Goal: Task Accomplishment & Management: Manage account settings

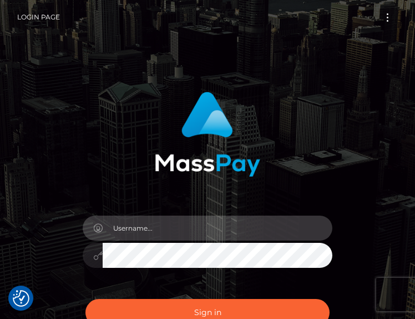
type input "aGVsbG8udGl0dHliYmdAZ21haWwuY29t"
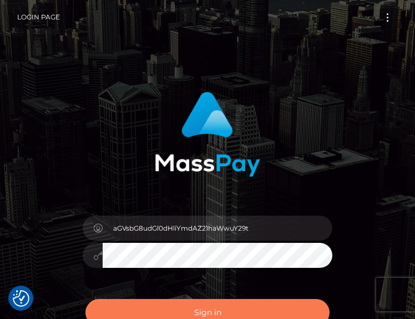
click at [269, 306] on button "Sign in" at bounding box center [207, 312] width 244 height 27
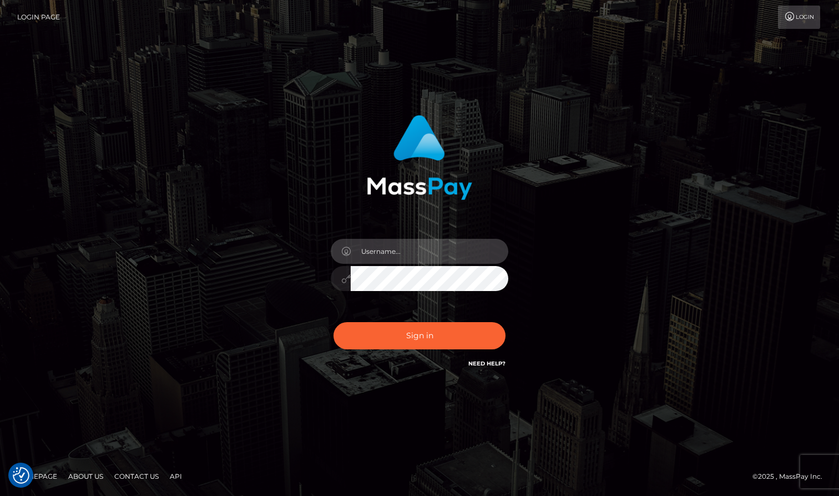
type input "aGVsbG8udGl0dHliYmdAZ21haWwuY29t"
click at [415, 250] on input "aGVsbG8udGl0dHliYmdAZ21haWwuY29t" at bounding box center [430, 251] width 158 height 25
type input "[EMAIL_ADDRESS][DOMAIN_NAME]"
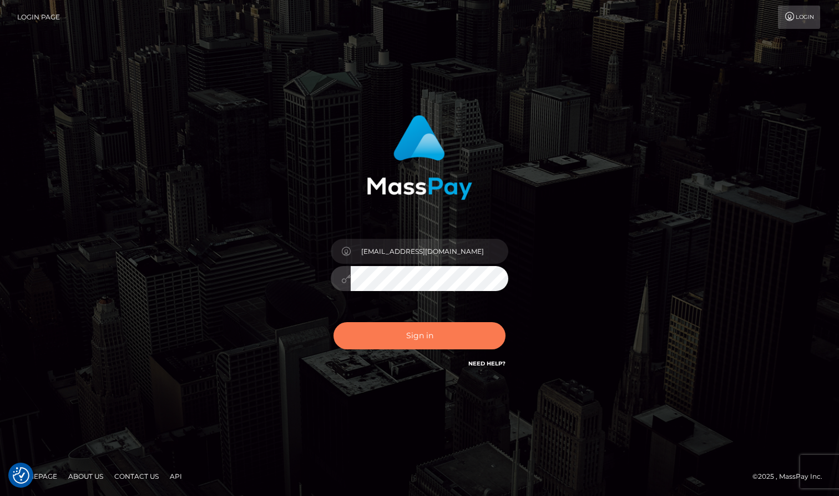
click at [415, 318] on button "Sign in" at bounding box center [420, 335] width 172 height 27
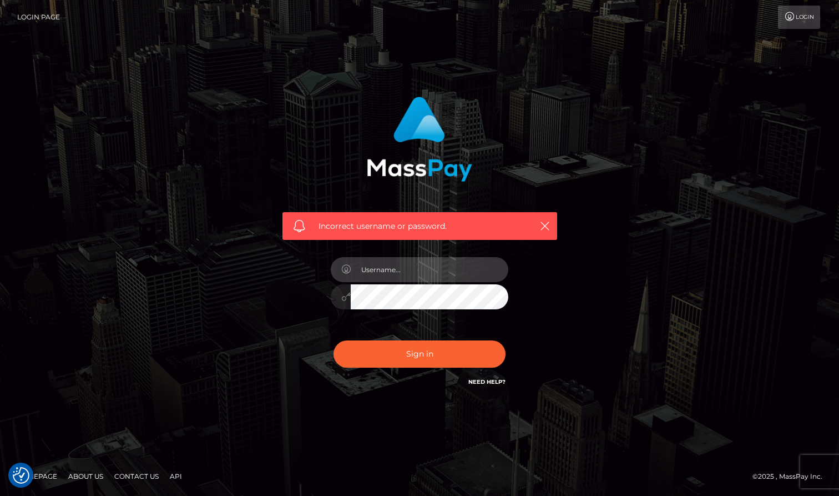
type input "[EMAIL_ADDRESS][DOMAIN_NAME]"
click at [420, 353] on button "Sign in" at bounding box center [420, 353] width 172 height 27
type input "[EMAIL_ADDRESS][DOMAIN_NAME]"
click at [420, 353] on button "Sign in" at bounding box center [420, 353] width 172 height 27
type input "[EMAIL_ADDRESS][DOMAIN_NAME]"
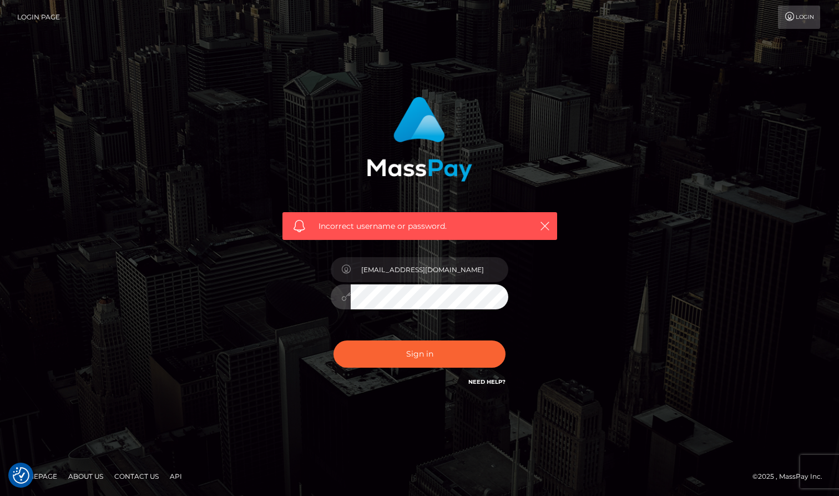
click at [420, 353] on button "Sign in" at bounding box center [420, 353] width 172 height 27
type input "[EMAIL_ADDRESS][DOMAIN_NAME]"
click at [396, 357] on button "Sign in" at bounding box center [420, 353] width 172 height 27
click at [410, 280] on input "[EMAIL_ADDRESS][DOMAIN_NAME]" at bounding box center [430, 269] width 158 height 25
click at [492, 270] on input "[EMAIL_ADDRESS][DOMAIN_NAME]" at bounding box center [430, 269] width 158 height 25
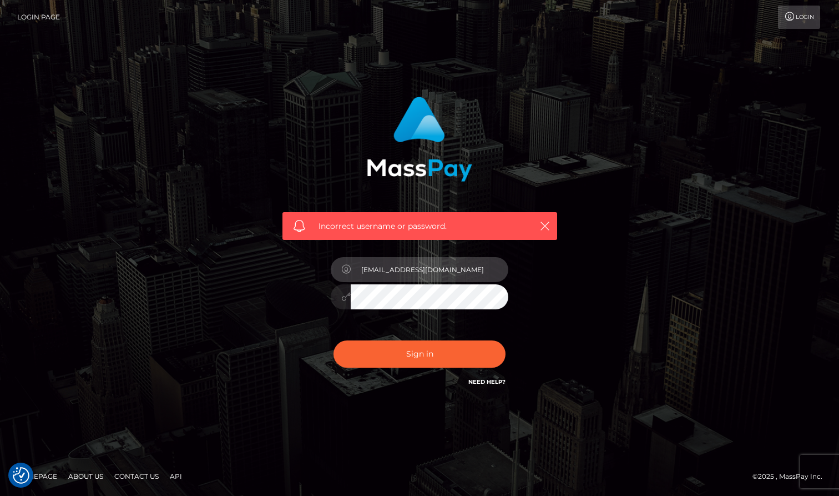
type input "aGVsbG8udGl0dHliYmdAZ21haWwuY29t"
click at [440, 272] on input "aGVsbG8udGl0dHliYmdAZ21haWwuY29t" at bounding box center [430, 269] width 158 height 25
type input "[EMAIL_ADDRESS][DOMAIN_NAME]"
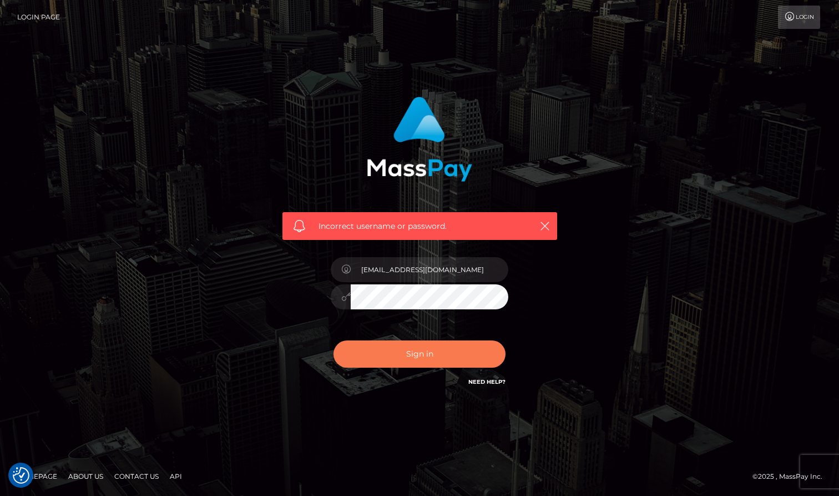
click at [399, 359] on button "Sign in" at bounding box center [420, 353] width 172 height 27
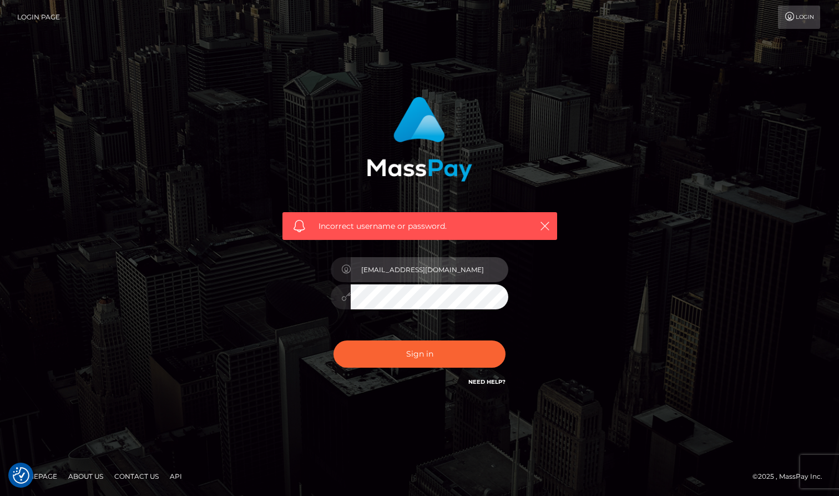
type input "aGVsbG8udGl0dHliYmdAZ21haWwuY29t"
click at [476, 270] on input "aGVsbG8udGl0dHliYmdAZ21haWwuY29t" at bounding box center [430, 269] width 158 height 25
click at [443, 261] on input "aGVsbG8udGl0dHliYmdAZ21haWwuY29t" at bounding box center [430, 269] width 158 height 25
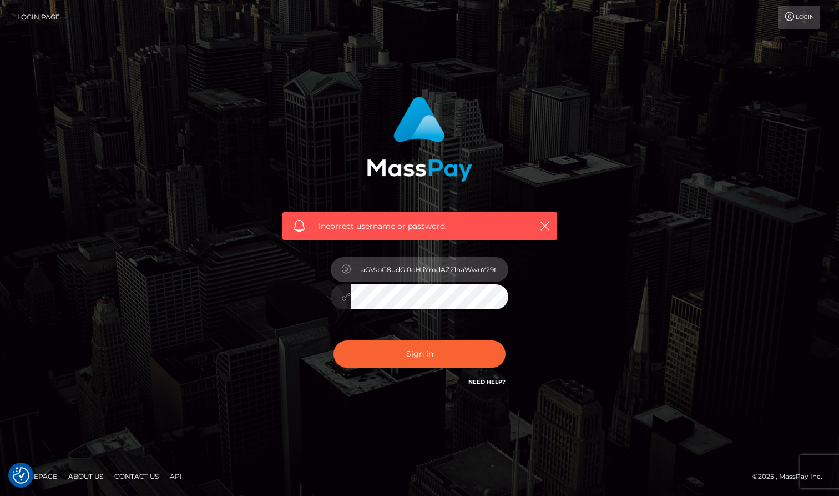
click at [443, 261] on input "aGVsbG8udGl0dHliYmdAZ21haWwuY29t" at bounding box center [430, 269] width 158 height 25
click at [437, 272] on input "text" at bounding box center [430, 269] width 158 height 25
type input "[EMAIL_ADDRESS][DOMAIN_NAME]"
click at [420, 353] on button "Sign in" at bounding box center [420, 353] width 172 height 27
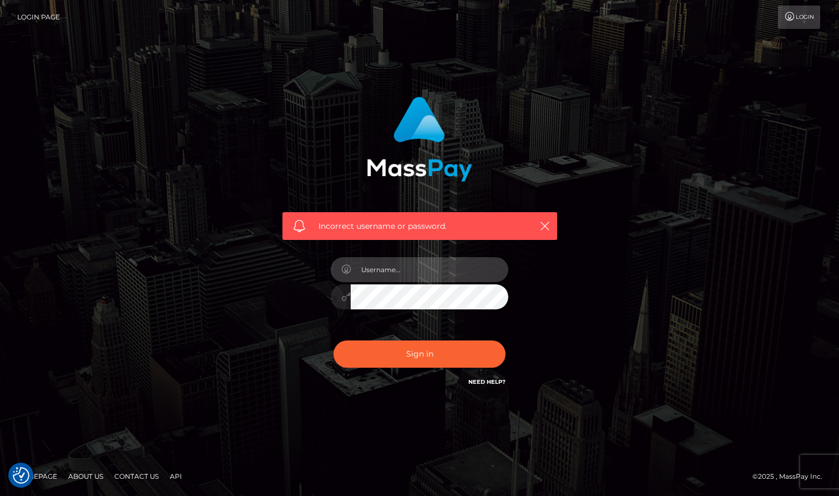
type input "[EMAIL_ADDRESS][DOMAIN_NAME]"
click at [481, 381] on link "Need Help?" at bounding box center [486, 381] width 37 height 7
click at [473, 383] on link "Need Help?" at bounding box center [486, 381] width 37 height 7
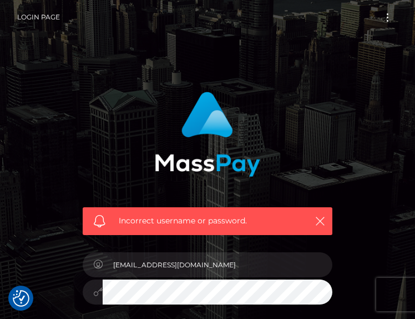
scroll to position [116, 0]
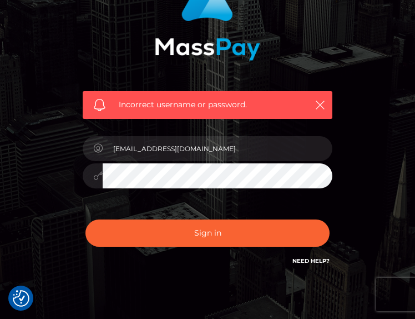
click at [309, 260] on link "Need Help?" at bounding box center [310, 260] width 37 height 7
click at [305, 260] on link "Need Help?" at bounding box center [310, 260] width 37 height 7
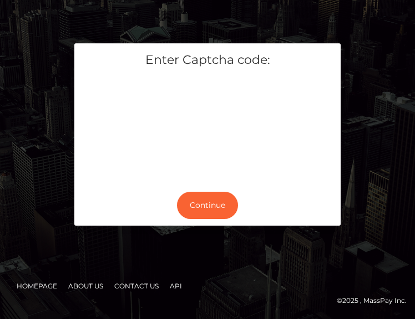
scroll to position [40, 0]
click at [194, 212] on button "Continue" at bounding box center [207, 204] width 61 height 27
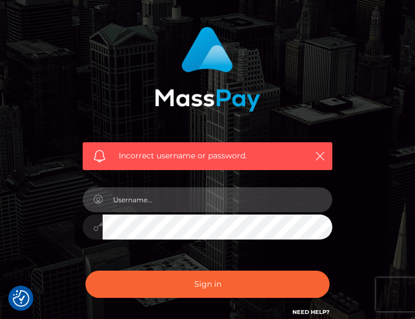
scroll to position [84, 0]
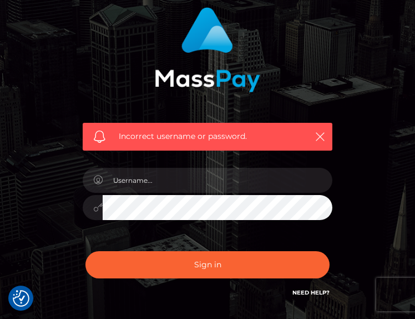
click at [308, 290] on link "Need Help?" at bounding box center [310, 292] width 37 height 7
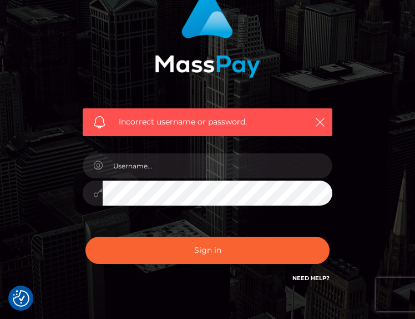
click at [312, 275] on link "Need Help?" at bounding box center [310, 277] width 37 height 7
click at [315, 275] on link "Need Help?" at bounding box center [310, 277] width 37 height 7
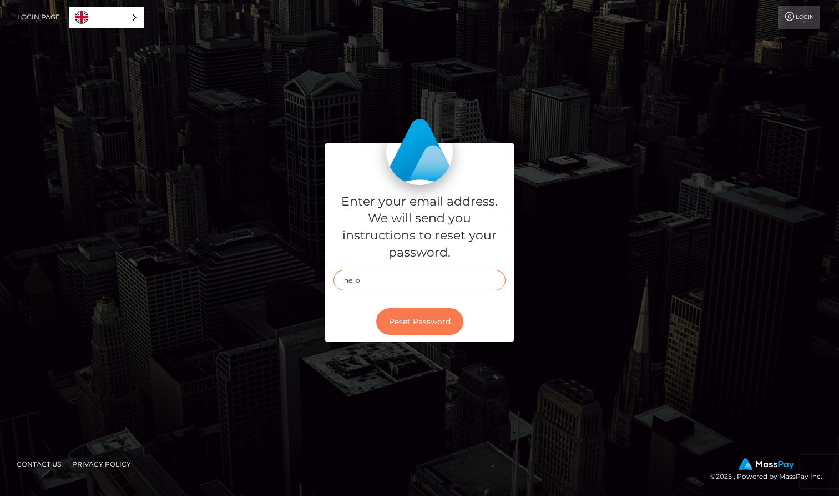
type input "[EMAIL_ADDRESS][DOMAIN_NAME]"
click at [416, 331] on button "Reset Password" at bounding box center [419, 321] width 87 height 27
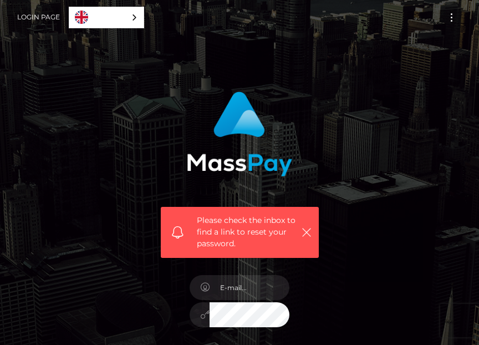
click at [128, 16] on div "English" at bounding box center [106, 18] width 75 height 22
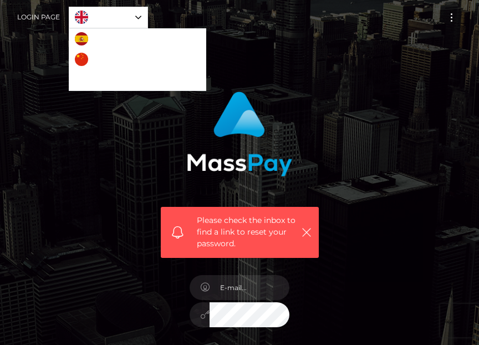
click at [138, 15] on div "English" at bounding box center [108, 18] width 79 height 22
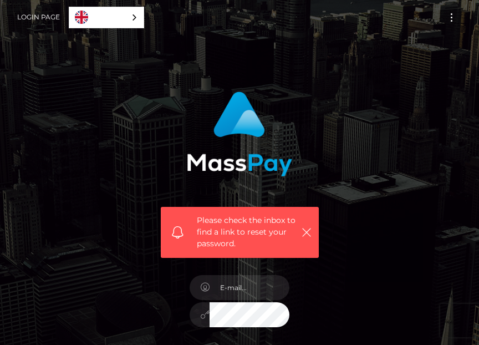
click at [138, 15] on div "English" at bounding box center [106, 18] width 75 height 22
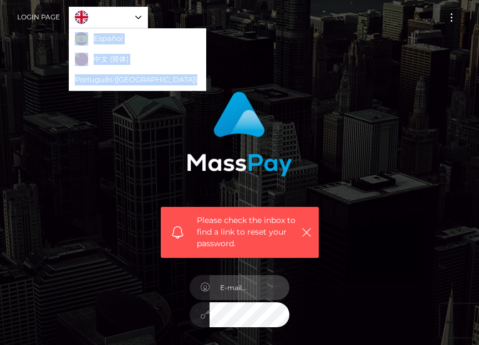
click at [234, 295] on input "email" at bounding box center [250, 287] width 80 height 25
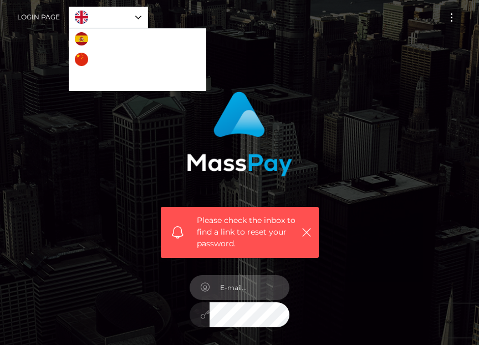
type input "[EMAIL_ADDRESS][DOMAIN_NAME]"
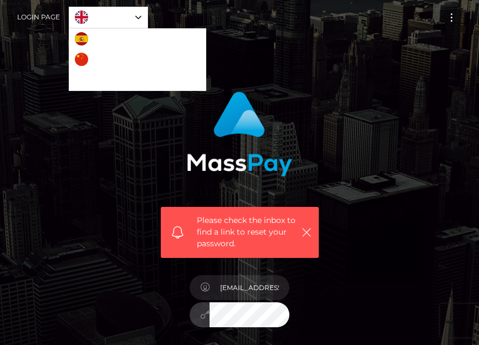
scroll to position [27, 0]
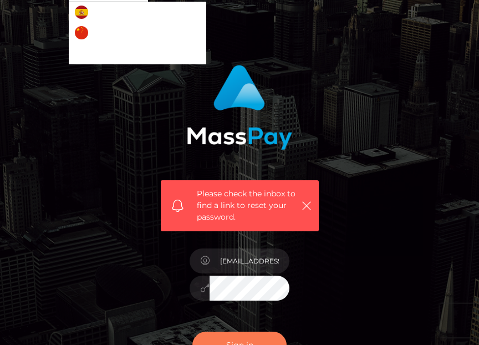
click at [256, 336] on button "Sign in" at bounding box center [240, 345] width 94 height 27
